Goal: Task Accomplishment & Management: Manage account settings

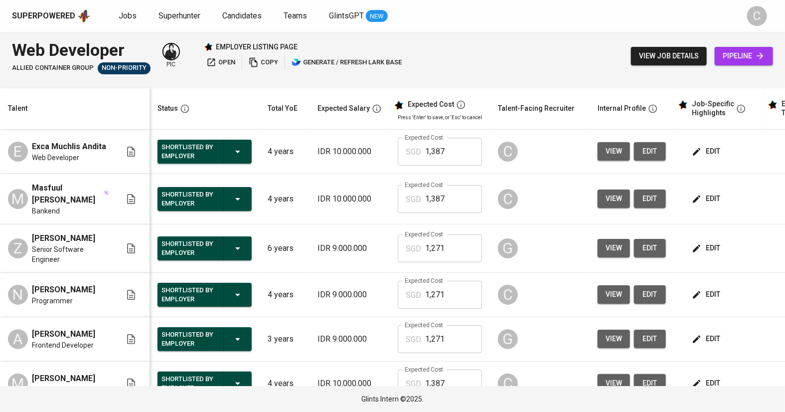
scroll to position [81, 0]
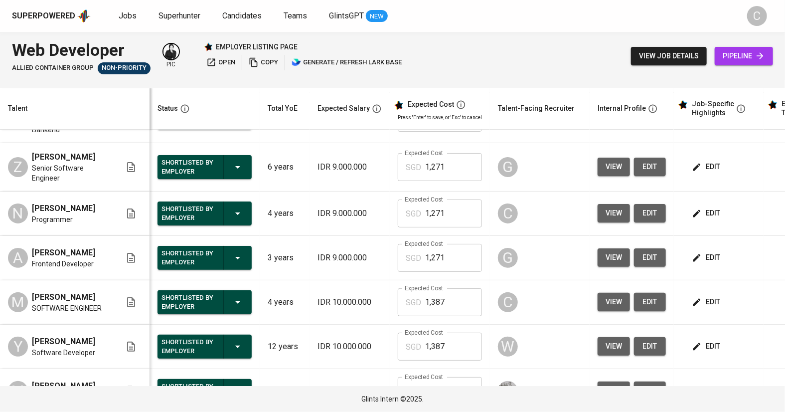
click at [718, 299] on button "edit" at bounding box center [707, 301] width 34 height 18
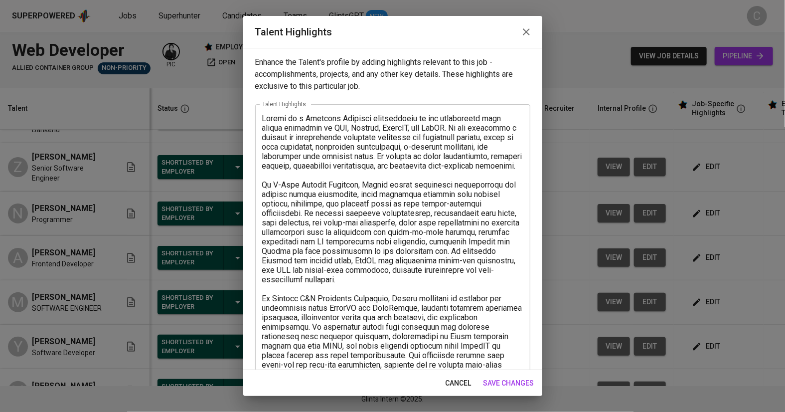
scroll to position [205, 0]
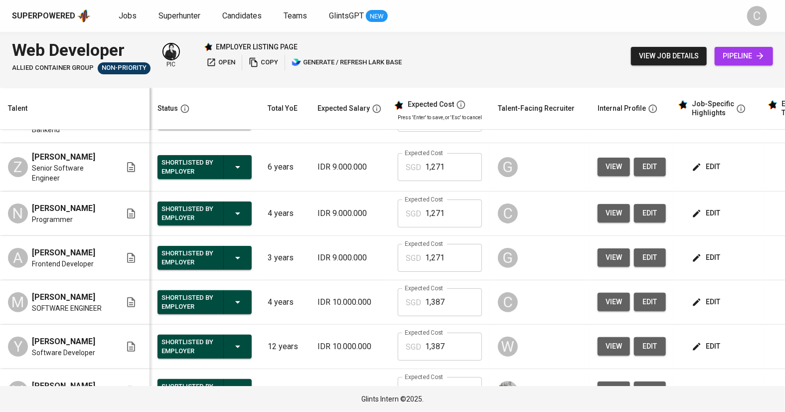
click at [525, 30] on div "Superpowered Jobs Superhunter Candidates Teams GlintsGPT NEW C" at bounding box center [392, 16] width 785 height 32
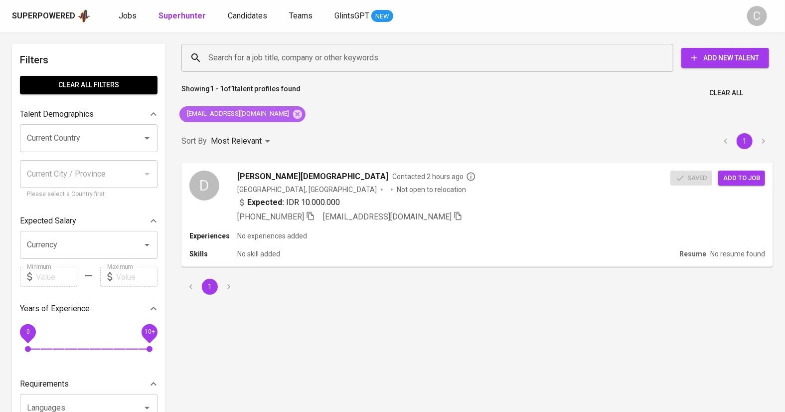
click at [292, 113] on icon at bounding box center [297, 114] width 11 height 11
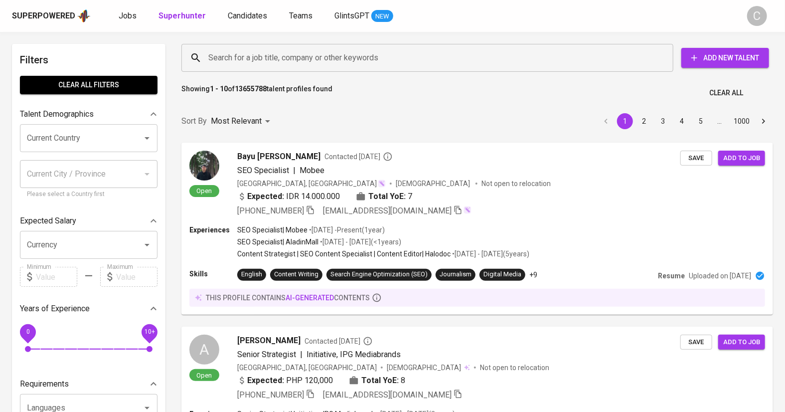
click at [212, 58] on input "Search for a job title, company or other keywords" at bounding box center [430, 57] width 448 height 19
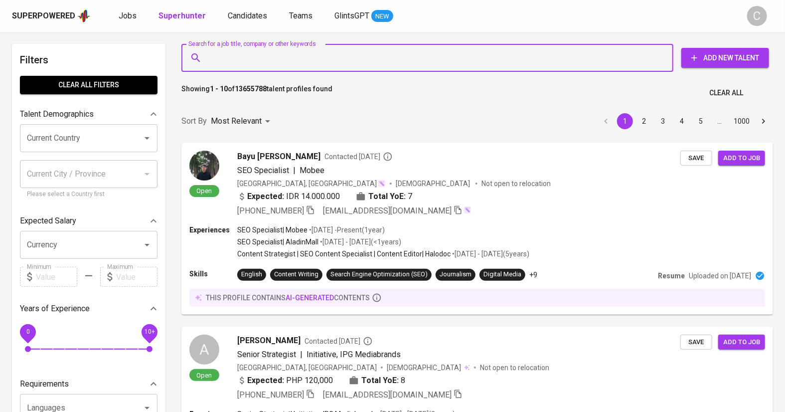
paste input "[DOMAIN_NAME][EMAIL_ADDRESS][DOMAIN_NAME]"
type input "[DOMAIN_NAME][EMAIL_ADDRESS][DOMAIN_NAME]"
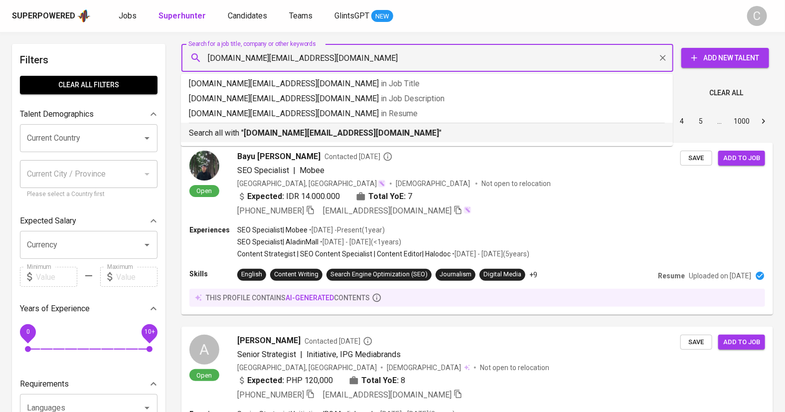
click at [253, 132] on b "[DOMAIN_NAME][EMAIL_ADDRESS][DOMAIN_NAME]" at bounding box center [341, 132] width 195 height 9
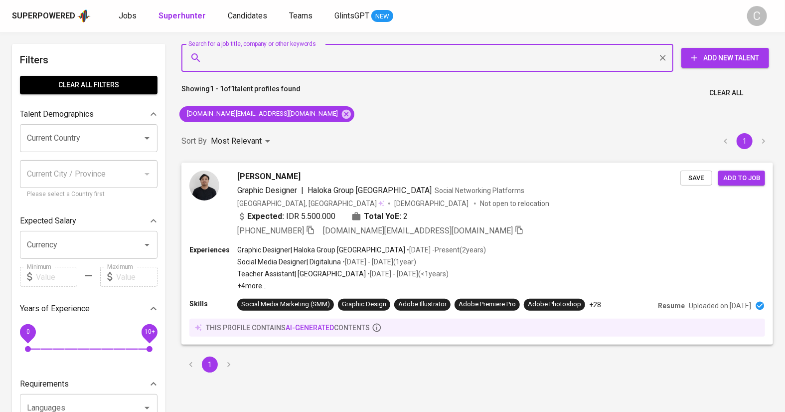
click at [692, 180] on span "Save" at bounding box center [696, 177] width 22 height 11
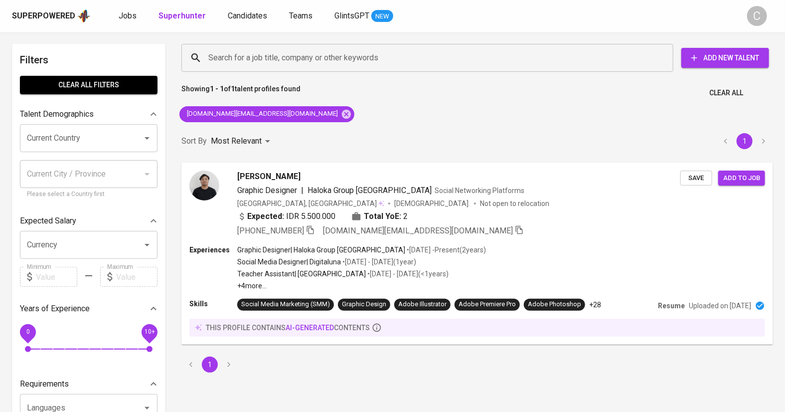
click at [342, 115] on icon at bounding box center [346, 113] width 9 height 9
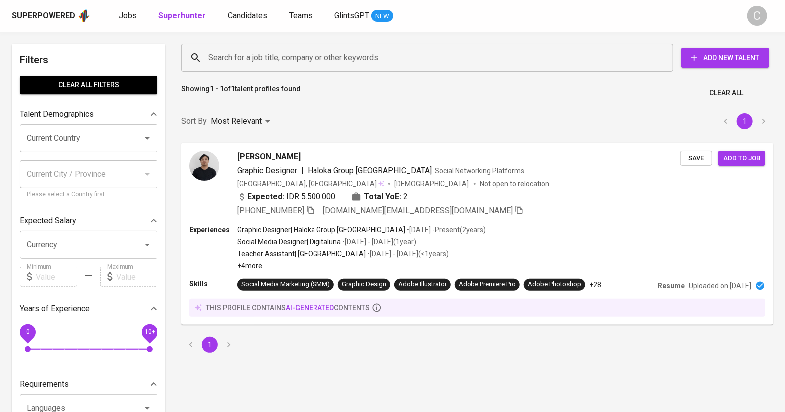
click at [254, 71] on div "Search for a job title, company or other keywords" at bounding box center [427, 58] width 492 height 28
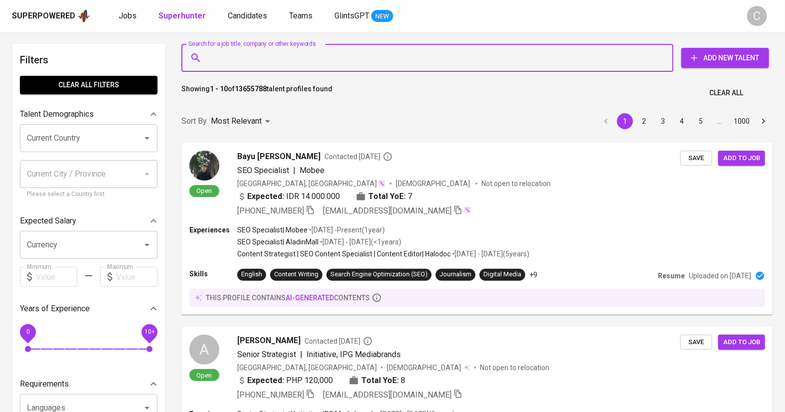
paste input "[EMAIL_ADDRESS][DOMAIN_NAME]"
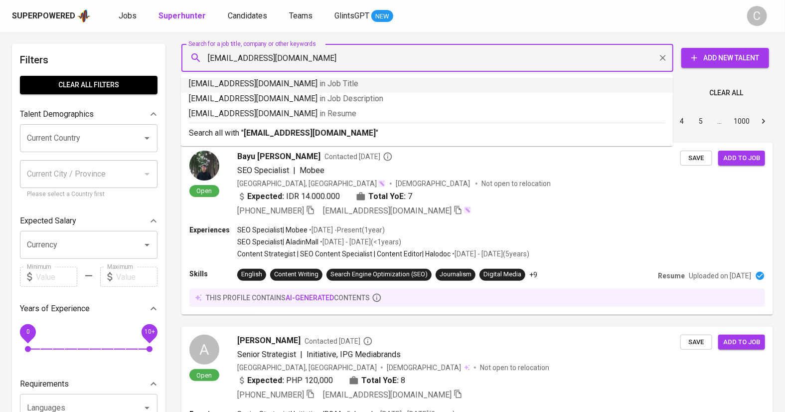
click at [208, 56] on input "[EMAIL_ADDRESS][DOMAIN_NAME]" at bounding box center [430, 57] width 448 height 19
type input "[EMAIL_ADDRESS][DOMAIN_NAME]"
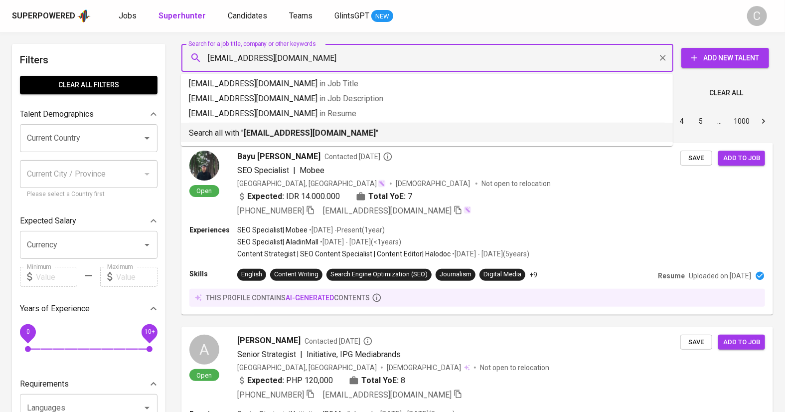
click at [287, 126] on div "Search all with " [EMAIL_ADDRESS][DOMAIN_NAME] "" at bounding box center [427, 131] width 476 height 16
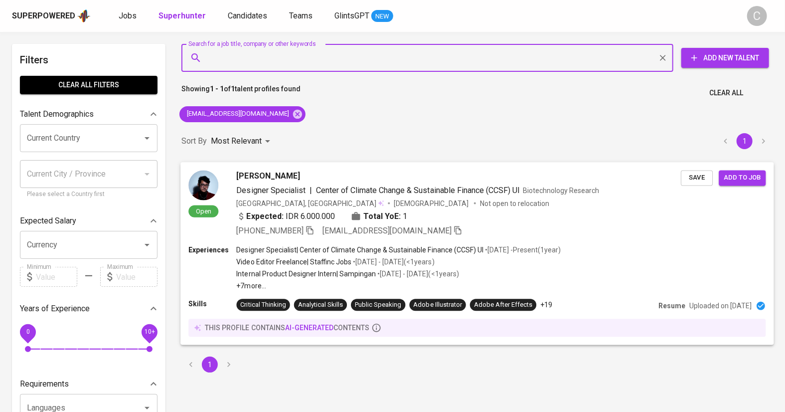
click at [699, 181] on span "Save" at bounding box center [697, 177] width 22 height 11
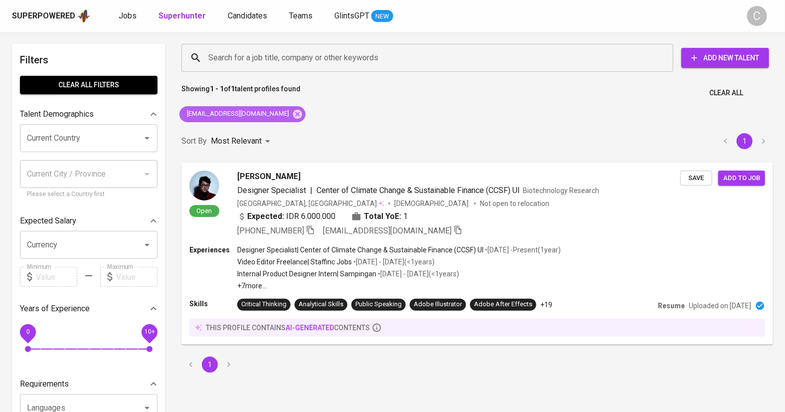
click at [292, 112] on icon at bounding box center [297, 114] width 11 height 11
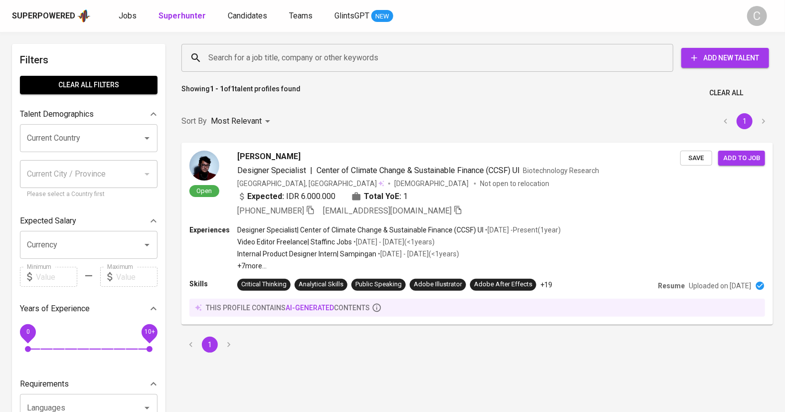
click at [256, 63] on input "Search for a job title, company or other keywords" at bounding box center [430, 57] width 448 height 19
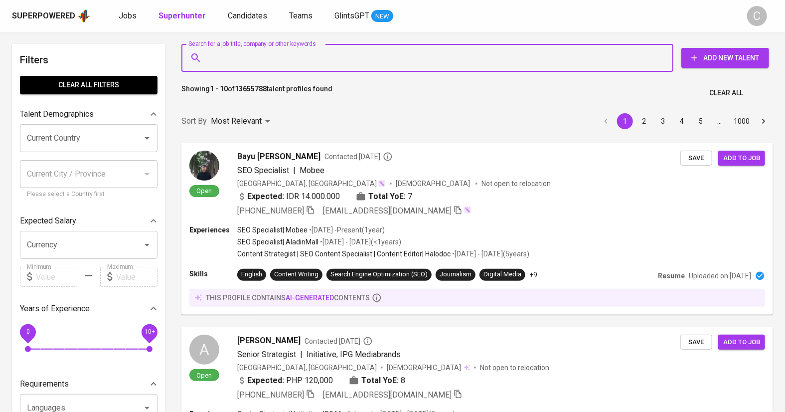
paste input "[EMAIL_ADDRESS][DOMAIN_NAME]"
type input "[EMAIL_ADDRESS][DOMAIN_NAME]"
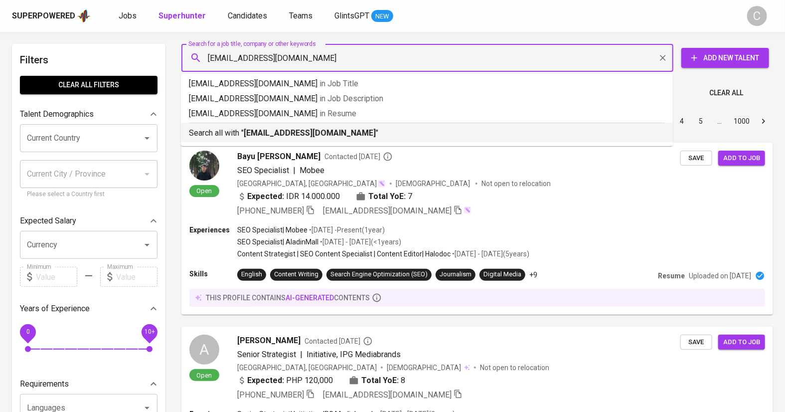
click at [288, 137] on b "[EMAIL_ADDRESS][DOMAIN_NAME]" at bounding box center [310, 132] width 132 height 9
click at [336, 137] on div "Sort By Most Relevant MOST_RELEVANT 1 2 3 4 5 … 1000" at bounding box center [476, 121] width 603 height 30
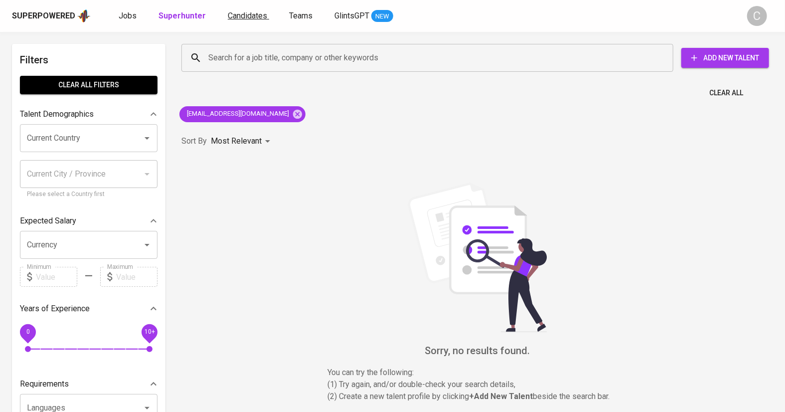
click at [241, 10] on link "Candidates" at bounding box center [248, 16] width 41 height 12
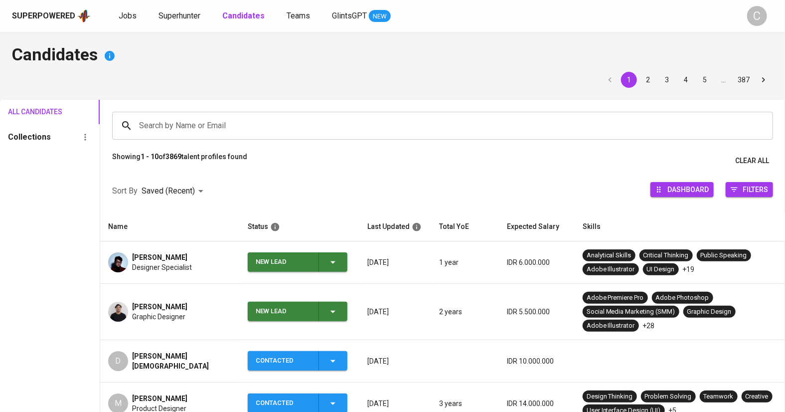
click at [322, 271] on div "New Lead" at bounding box center [297, 261] width 83 height 19
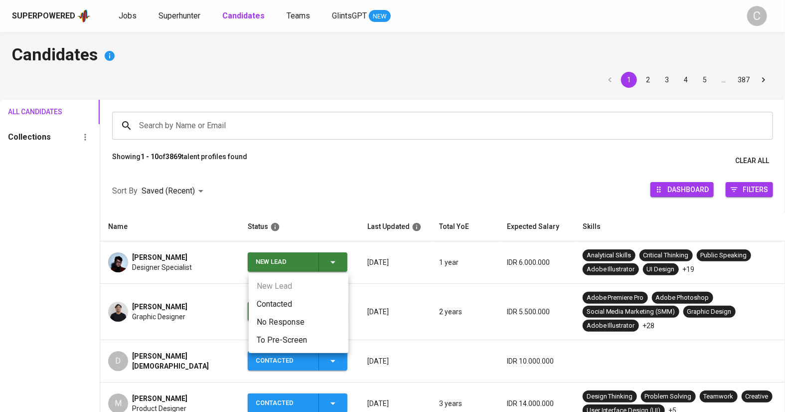
click at [278, 307] on li "Contacted" at bounding box center [299, 304] width 100 height 18
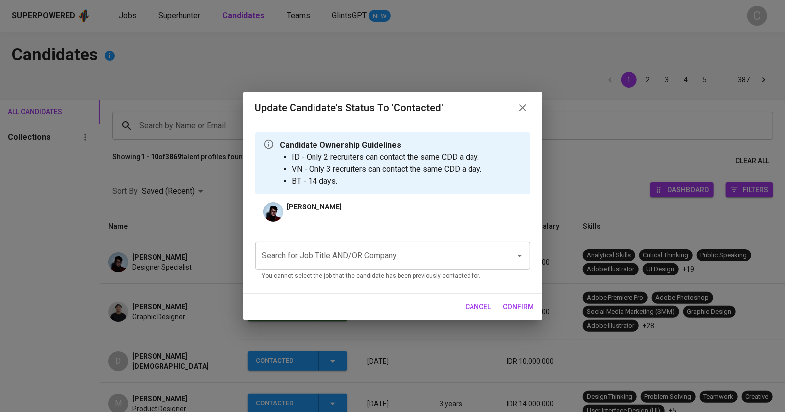
click at [306, 256] on input "Search for Job Title AND/OR Company" at bounding box center [379, 255] width 238 height 19
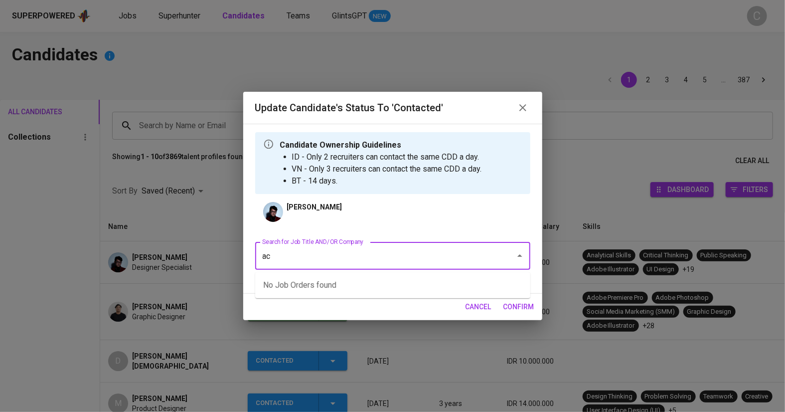
type input "a"
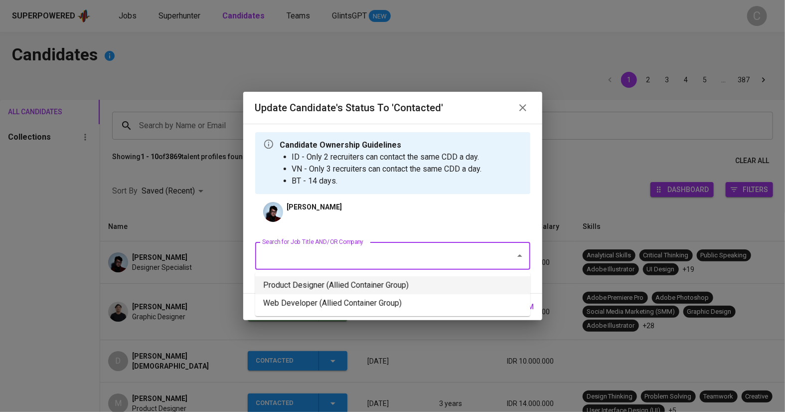
click at [338, 281] on li "Product Designer (Allied Container Group)" at bounding box center [392, 285] width 275 height 18
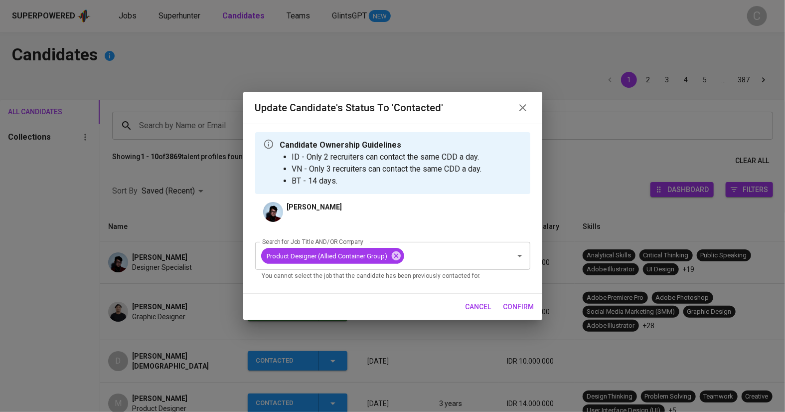
click at [511, 309] on span "confirm" at bounding box center [518, 306] width 31 height 12
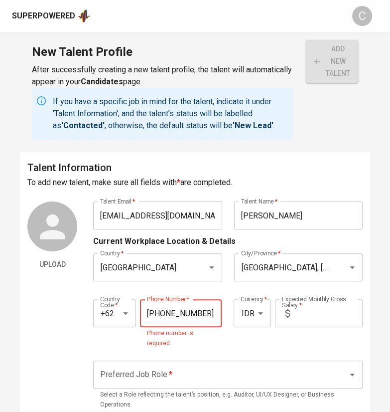
type input "895-3486-24316"
click at [310, 314] on input "text" at bounding box center [328, 313] width 69 height 28
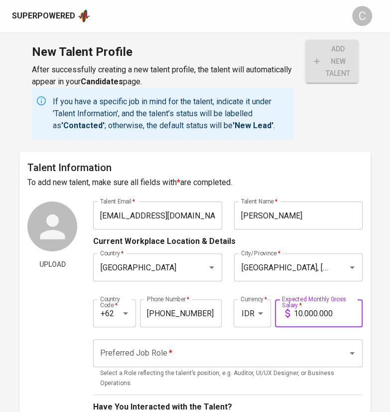
type input "10.000.000"
click at [218, 344] on input "Preferred Job Role   *" at bounding box center [214, 352] width 233 height 19
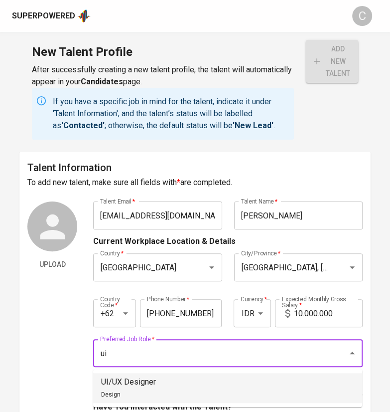
click at [185, 378] on li "UI/UX Designer Design" at bounding box center [227, 388] width 269 height 30
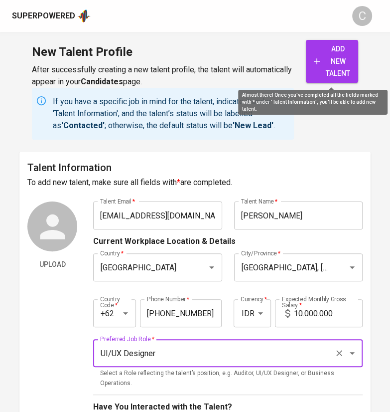
type input "UI/UX Designer"
click at [316, 65] on icon "submit" at bounding box center [317, 61] width 10 height 10
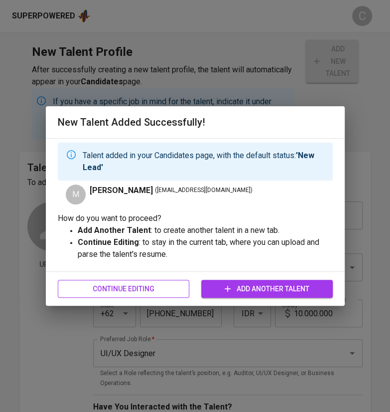
click at [144, 293] on span "Continue Editing" at bounding box center [124, 288] width 116 height 12
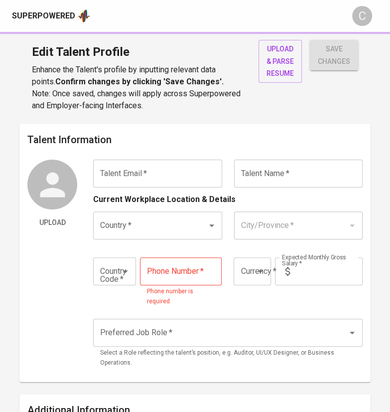
type input "[EMAIL_ADDRESS][DOMAIN_NAME]"
type input "Muhammad Hafidz"
type input "Indonesia"
type input "Jakarta Pusat, DKI Jakarta"
type input "+62"
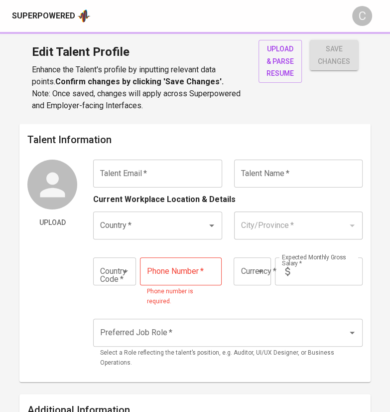
type input "895-3486-24316"
type input "IDR"
type input "UI/UX Designer"
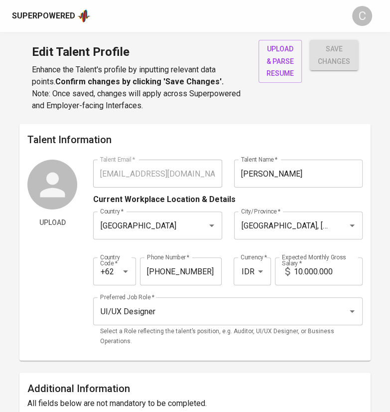
click at [52, 21] on div "Superpowered" at bounding box center [43, 15] width 63 height 11
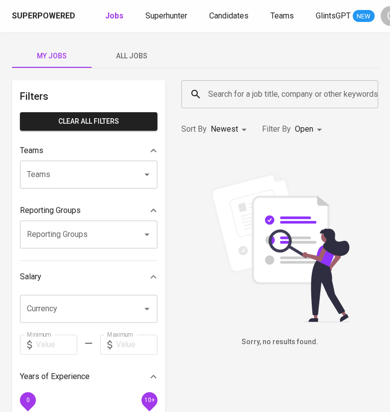
click at [221, 87] on input "Search for a job title, company or other keywords" at bounding box center [282, 94] width 153 height 19
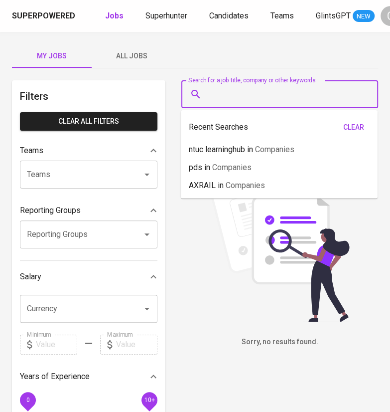
paste input "[EMAIL_ADDRESS][DOMAIN_NAME]"
type input "[EMAIL_ADDRESS][DOMAIN_NAME]"
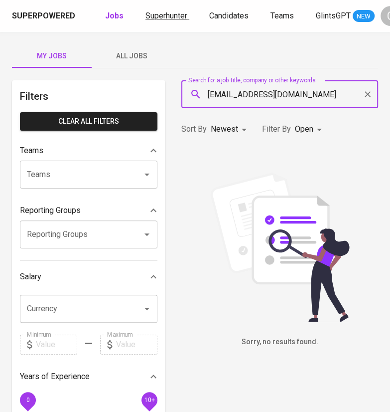
click at [174, 18] on span "Superhunter" at bounding box center [166, 15] width 42 height 9
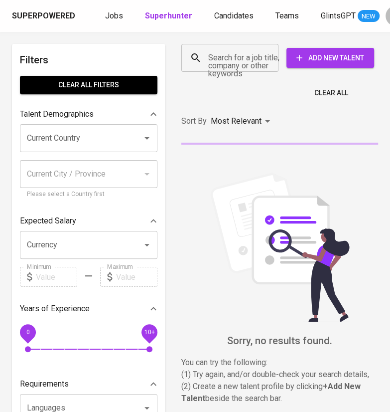
click at [231, 64] on input "Search for a job title, company or other keywords" at bounding box center [232, 57] width 53 height 19
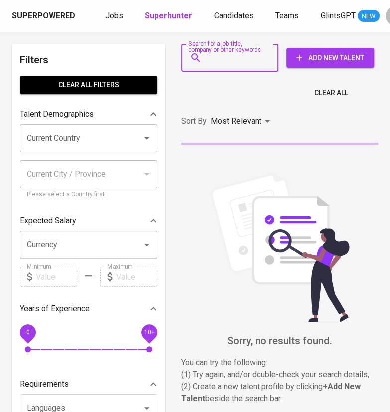
paste input "[EMAIL_ADDRESS][DOMAIN_NAME]"
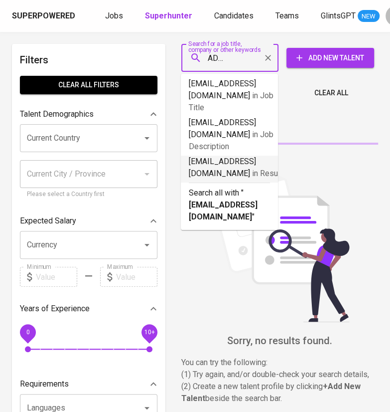
type input "[EMAIL_ADDRESS][DOMAIN_NAME]"
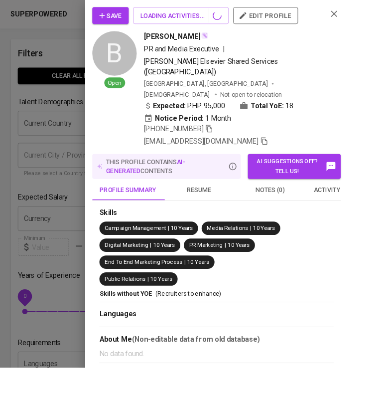
click at [53, 232] on div at bounding box center [195, 206] width 390 height 412
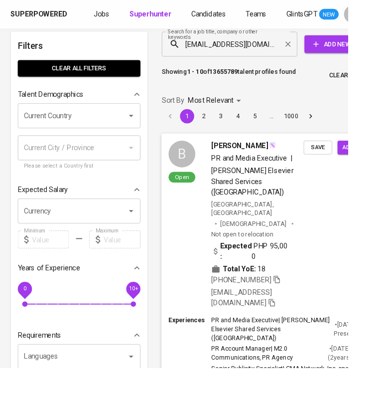
scroll to position [4, 0]
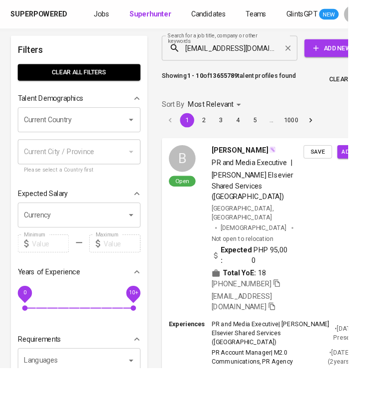
click at [297, 60] on input "[EMAIL_ADDRESS][DOMAIN_NAME]" at bounding box center [260, 53] width 108 height 19
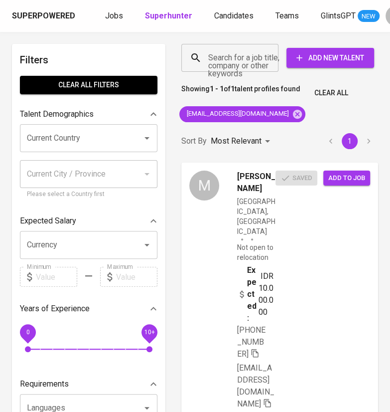
click at [208, 19] on div "Jobs Superhunter Candidates Teams GlintsGPT NEW" at bounding box center [242, 16] width 275 height 12
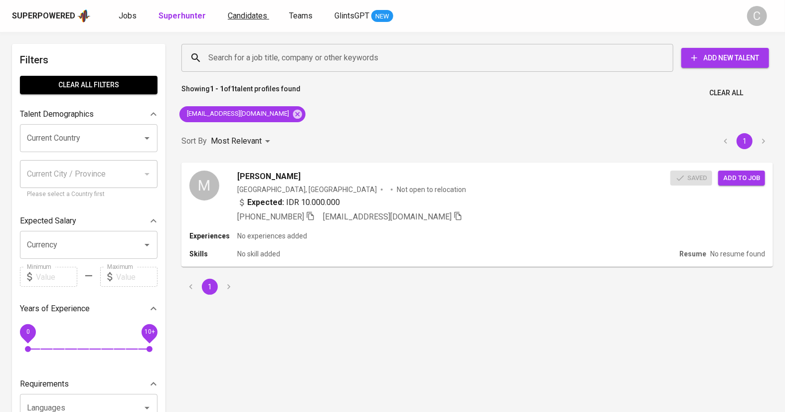
click at [237, 18] on span "Candidates" at bounding box center [247, 15] width 39 height 9
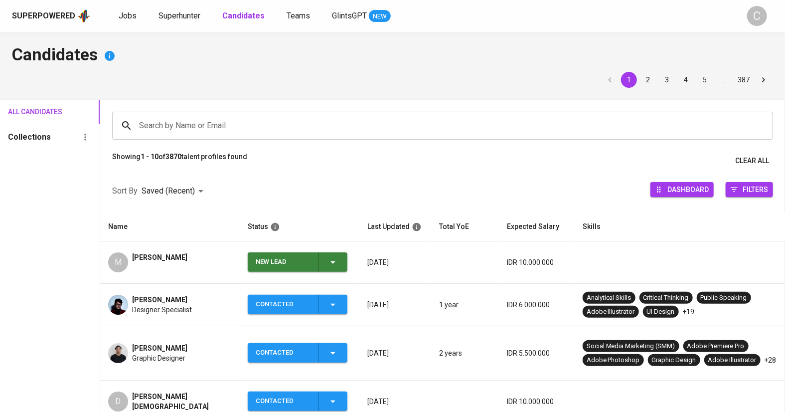
click at [329, 269] on div "New Lead" at bounding box center [297, 261] width 83 height 19
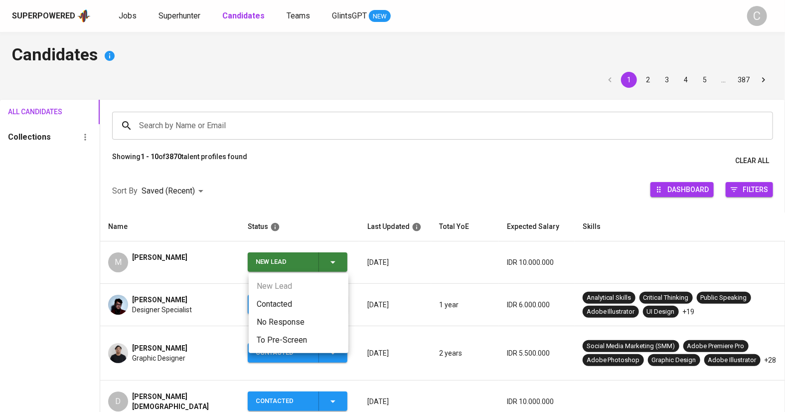
click at [287, 299] on li "Contacted" at bounding box center [299, 304] width 100 height 18
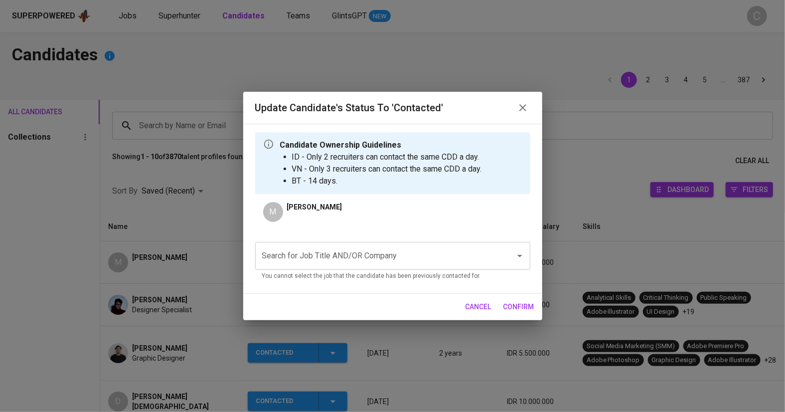
click at [323, 274] on p "You cannot select the job that the candidate has been previously contacted for." at bounding box center [392, 276] width 261 height 10
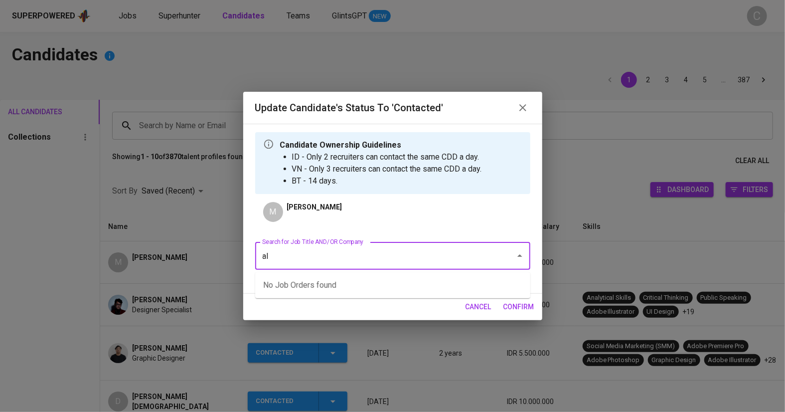
type input "a"
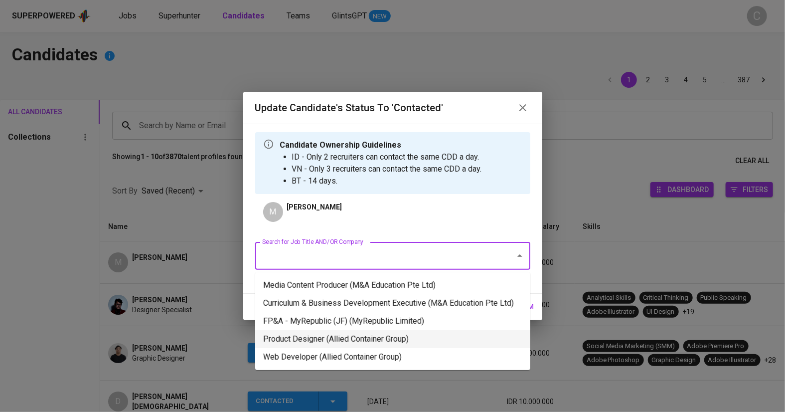
click at [317, 331] on li "Product Designer (Allied Container Group)" at bounding box center [392, 339] width 275 height 18
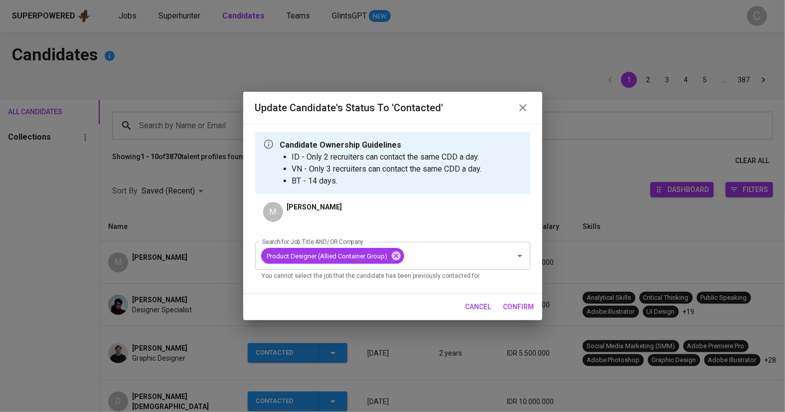
click at [390, 304] on span "confirm" at bounding box center [518, 306] width 31 height 12
